Goal: Information Seeking & Learning: Check status

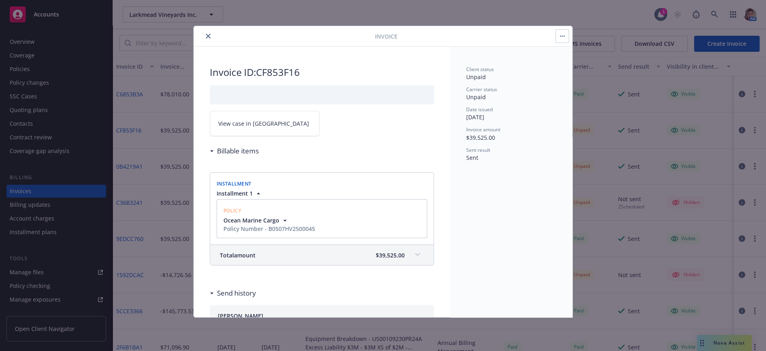
scroll to position [24, 0]
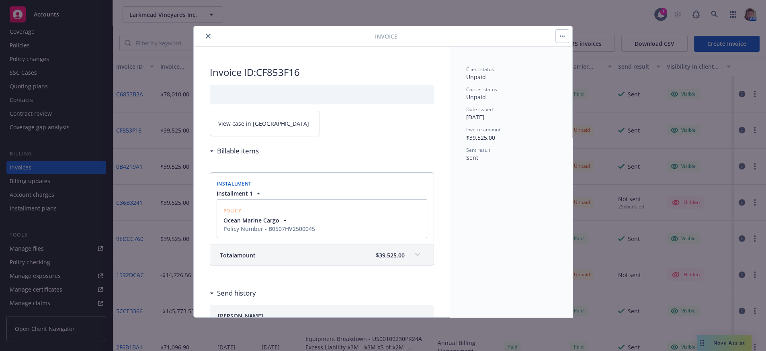
click at [204, 37] on button "close" at bounding box center [208, 36] width 10 height 10
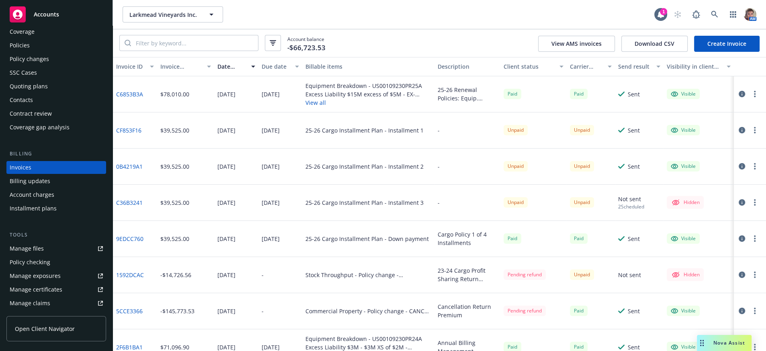
click at [131, 135] on link "CF853F16" at bounding box center [128, 130] width 25 height 8
click at [754, 133] on icon "button" at bounding box center [755, 130] width 2 height 6
click at [380, 184] on div "25-26 Cargo Installment Plan - Installment 2" at bounding box center [368, 167] width 132 height 36
click at [137, 171] on link "0B4219A1" at bounding box center [129, 166] width 27 height 8
click at [44, 255] on link "Manage files" at bounding box center [56, 248] width 100 height 13
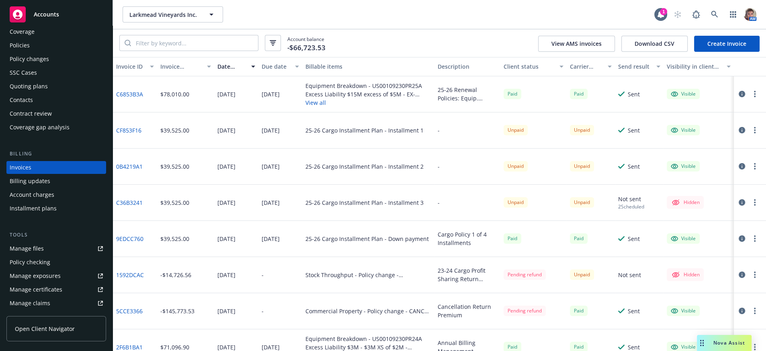
click at [49, 106] on div "Contacts" at bounding box center [56, 100] width 93 height 13
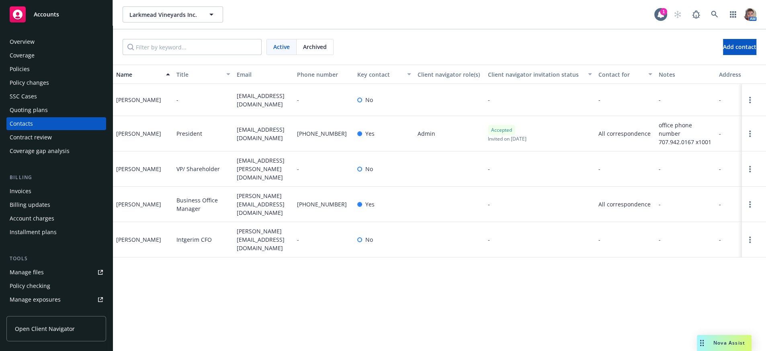
click at [31, 239] on div "Installment plans" at bounding box center [33, 232] width 47 height 13
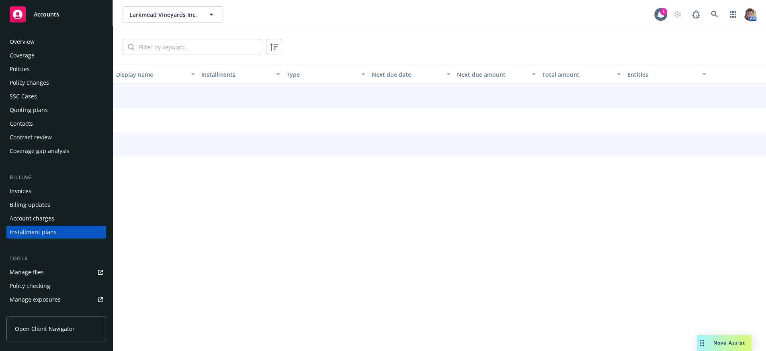
scroll to position [70, 0]
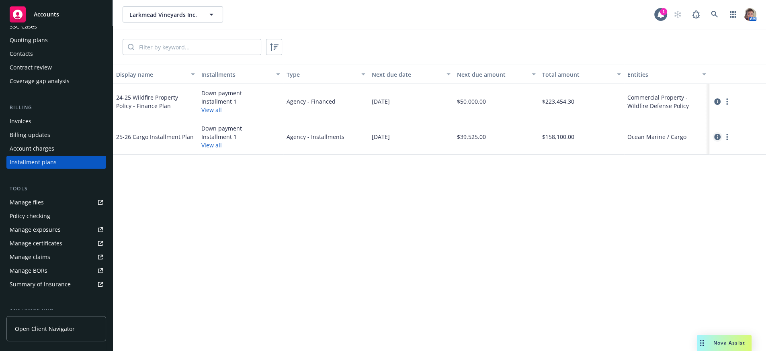
click at [719, 140] on icon "circleInformation" at bounding box center [717, 137] width 6 height 6
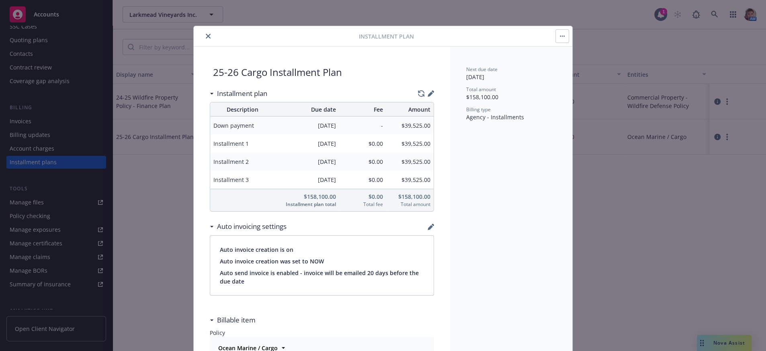
click at [422, 189] on div "$39,525.00" at bounding box center [409, 180] width 47 height 18
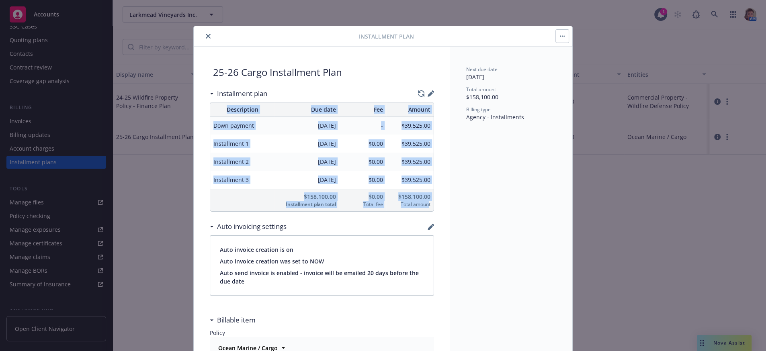
drag, startPoint x: 425, startPoint y: 215, endPoint x: 203, endPoint y: 132, distance: 237.3
click at [203, 132] on div "25-26 Cargo Installment Plan Installment plan Description Due date Fee Amount D…" at bounding box center [322, 217] width 256 height 340
copy table "Description Due date Fee Amount Down payment 05/19/2025 - $39,525.00 Installmen…"
click at [203, 33] on button "close" at bounding box center [208, 36] width 10 height 10
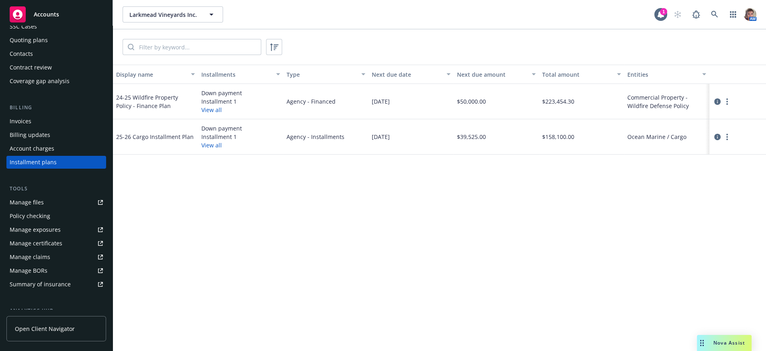
click at [130, 227] on div "Display name Installments Type Next due date Next due amount Total amount Entit…" at bounding box center [439, 208] width 653 height 287
click at [35, 128] on div "Invoices" at bounding box center [56, 121] width 93 height 13
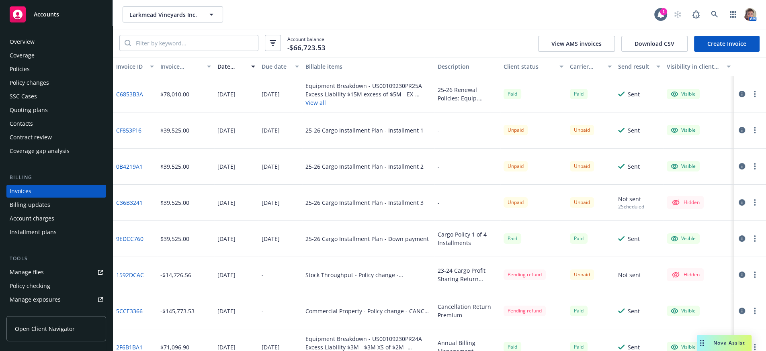
scroll to position [24, 0]
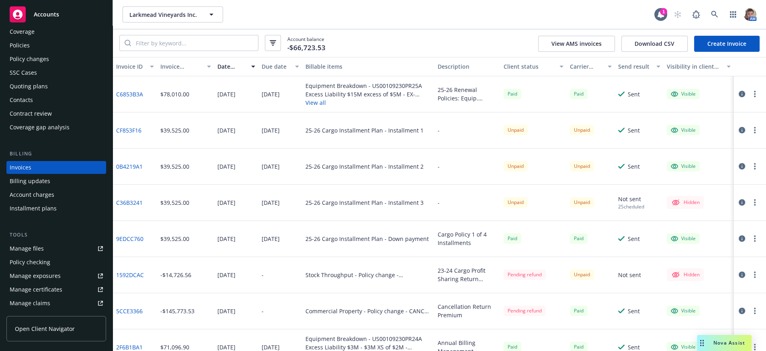
click at [750, 135] on button "button" at bounding box center [755, 130] width 10 height 10
click at [712, 192] on link "Copy invoice URL" at bounding box center [703, 188] width 102 height 16
click at [754, 133] on icon "button" at bounding box center [755, 130] width 2 height 6
click at [697, 189] on link "Copy invoice URL" at bounding box center [703, 188] width 102 height 16
click at [754, 129] on circle "button" at bounding box center [755, 128] width 2 height 2
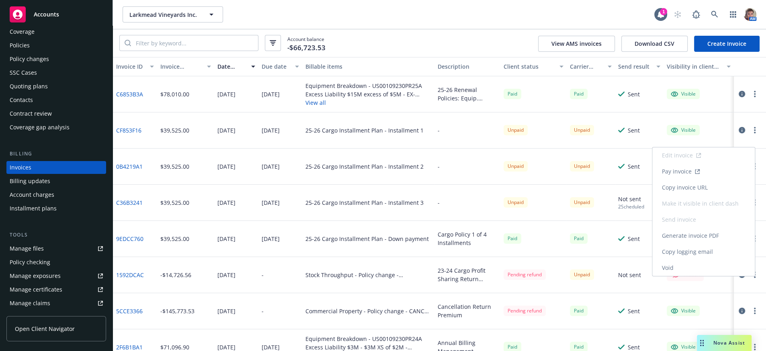
click at [696, 194] on link "Copy invoice URL" at bounding box center [703, 188] width 102 height 16
click at [53, 47] on div "Policies" at bounding box center [56, 45] width 93 height 13
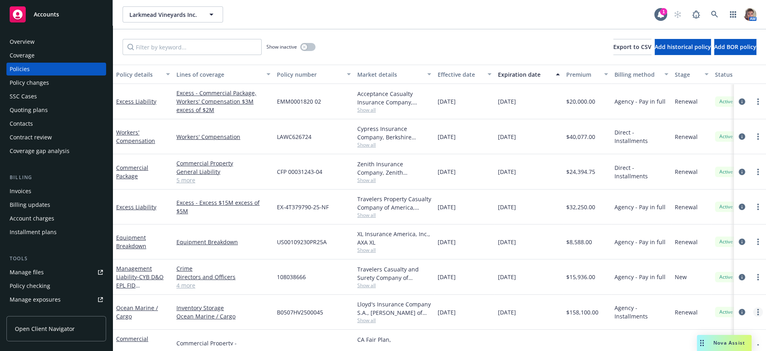
click at [757, 313] on circle "more" at bounding box center [758, 312] width 2 height 2
click at [713, 301] on link "Copy logging email" at bounding box center [714, 305] width 94 height 16
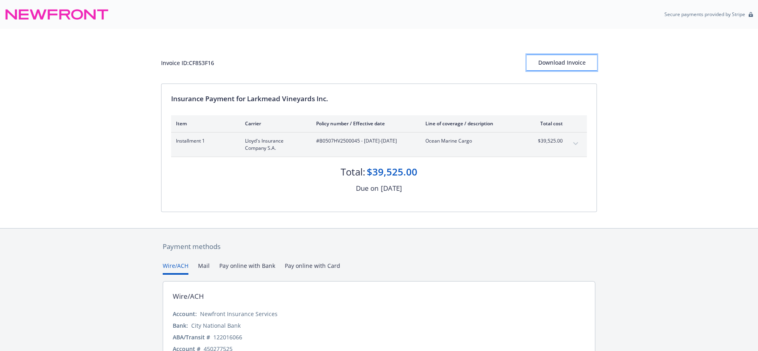
click at [564, 68] on div "Download Invoice" at bounding box center [562, 62] width 70 height 15
click at [564, 70] on div "Download Invoice" at bounding box center [562, 62] width 70 height 15
